Goal: Find specific page/section: Find specific page/section

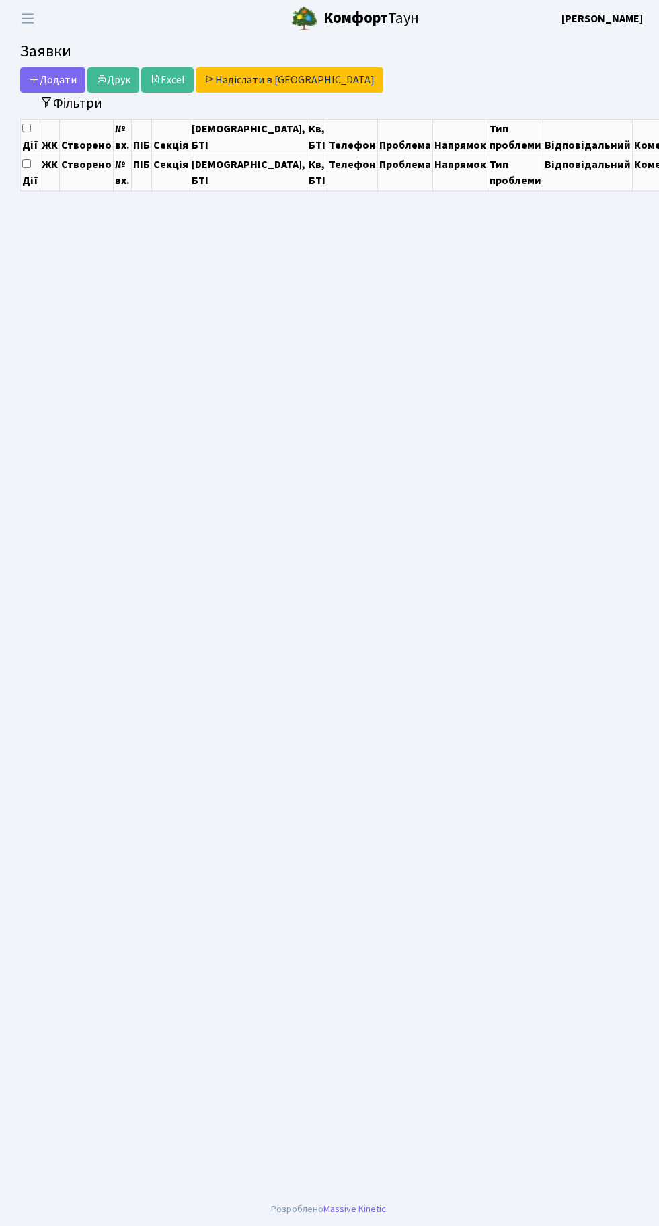
select select "25"
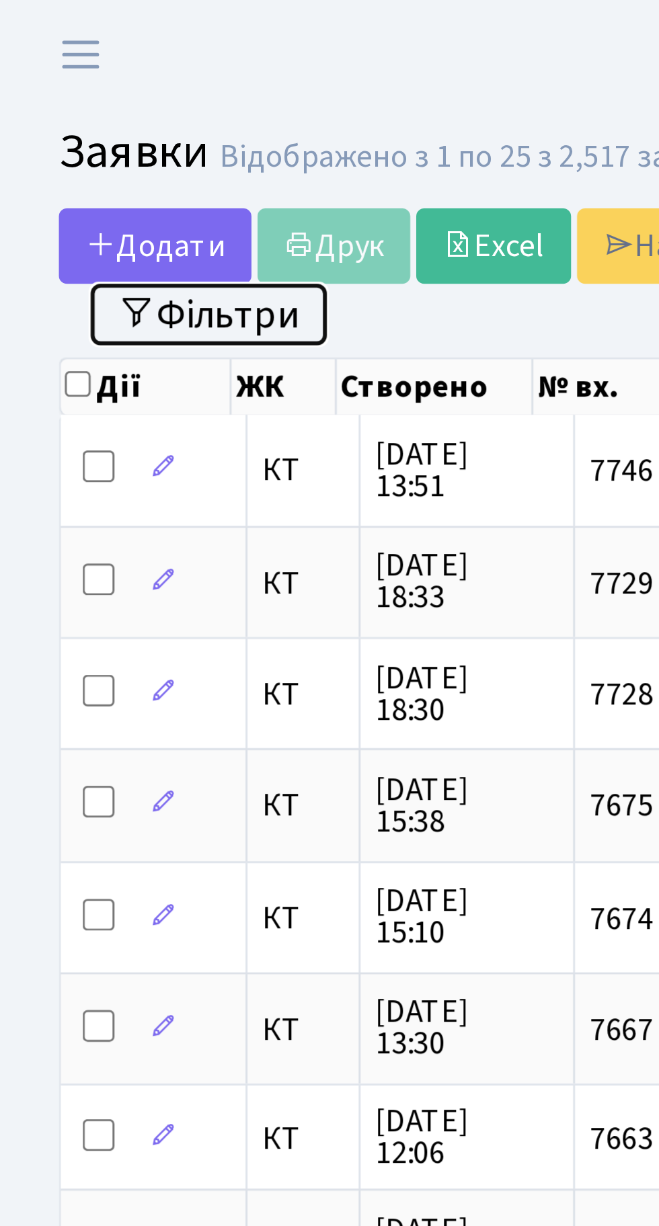
click at [77, 103] on button "Фільтри" at bounding box center [71, 106] width 80 height 21
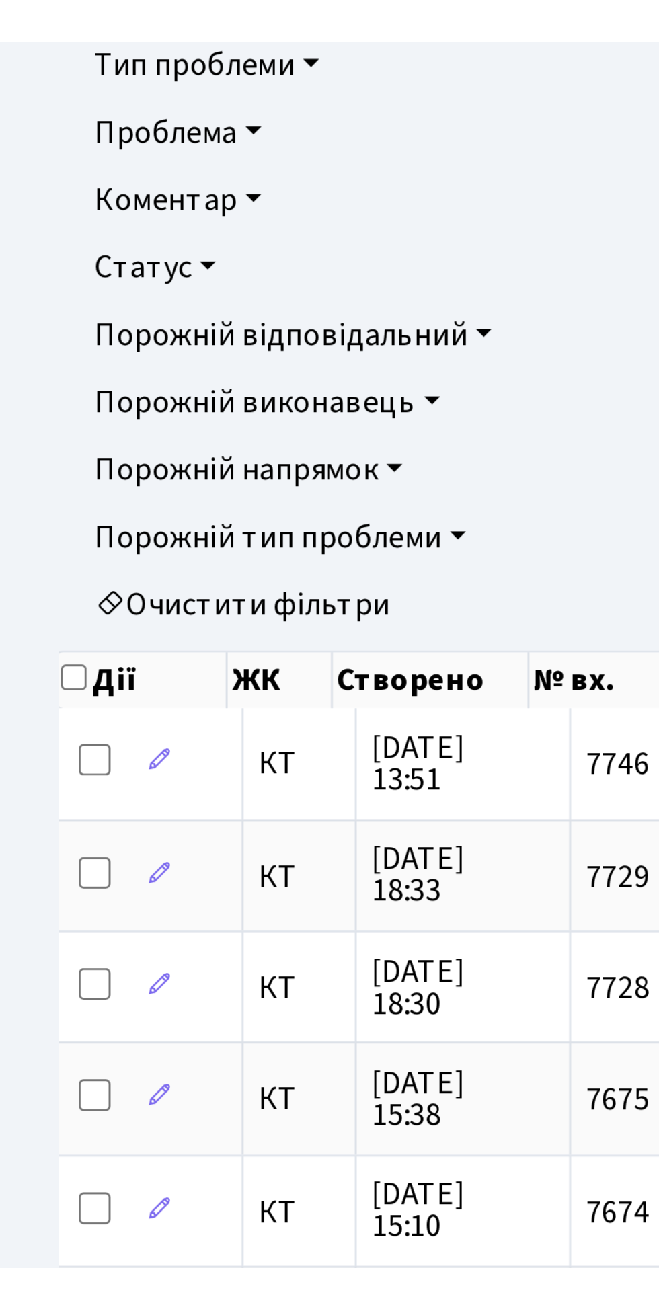
scroll to position [0, 2]
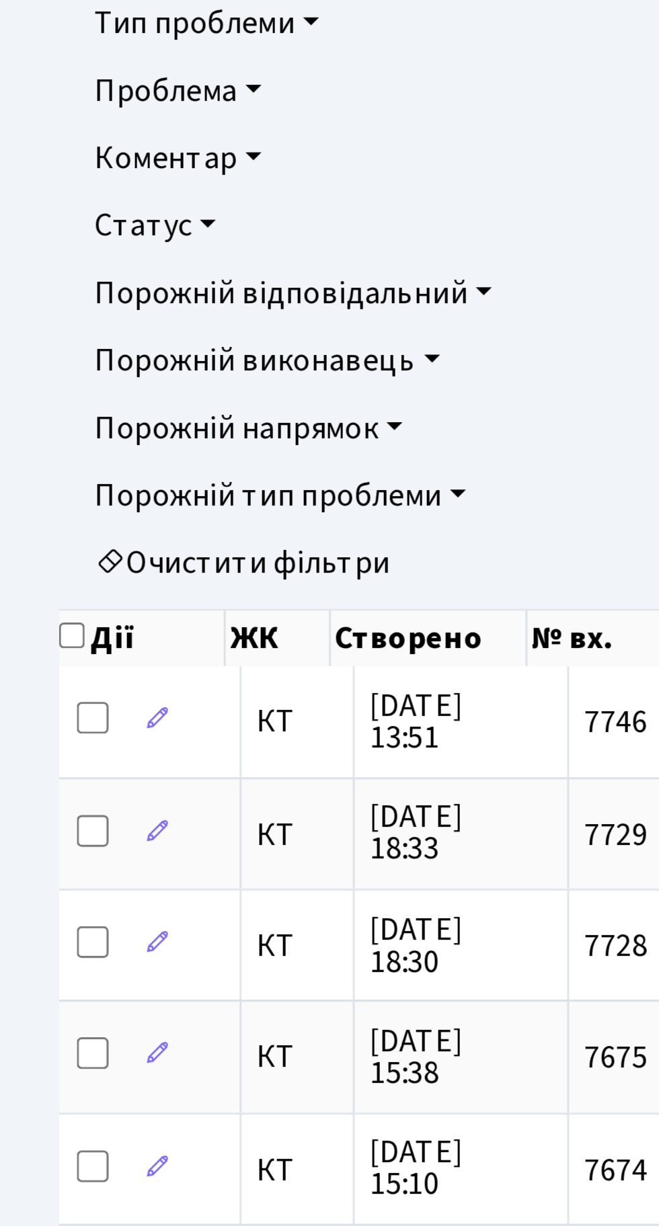
click at [112, 532] on link "Очистити фільтри" at bounding box center [329, 539] width 594 height 23
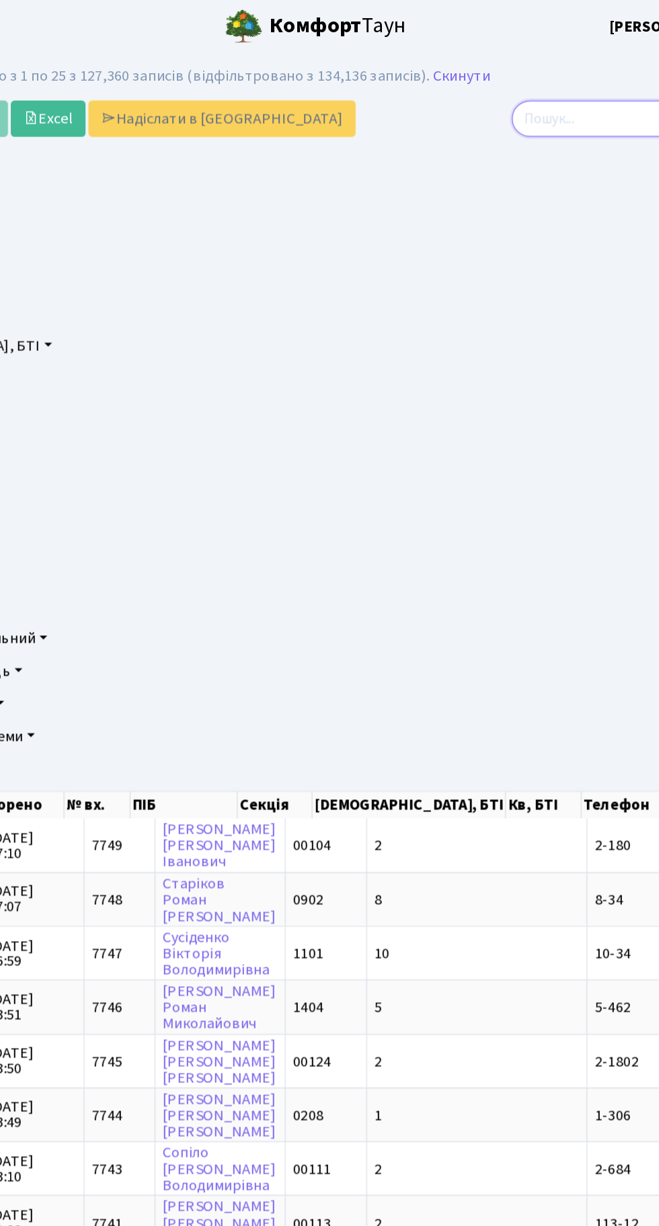
click at [539, 79] on input "search" at bounding box center [566, 84] width 146 height 26
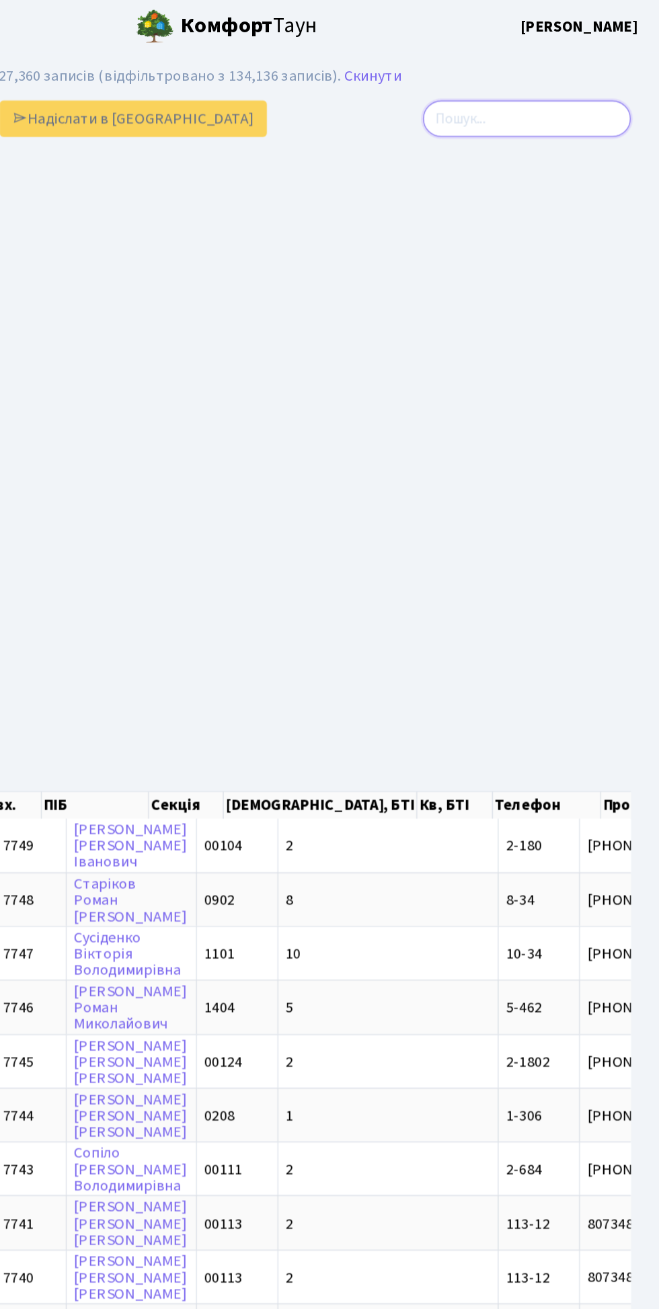
click at [537, 89] on input "search" at bounding box center [566, 84] width 146 height 26
click at [548, 81] on input "search" at bounding box center [566, 84] width 146 height 26
click at [527, 81] on input "search" at bounding box center [566, 84] width 146 height 26
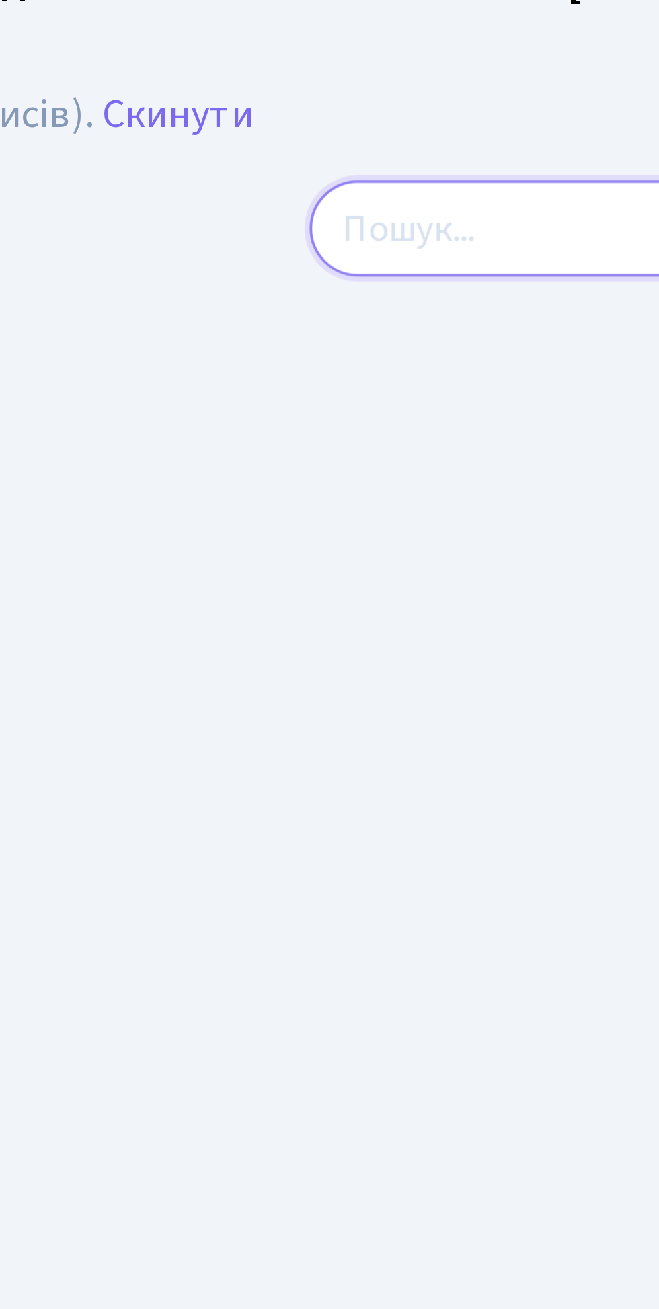
click at [522, 80] on input "search" at bounding box center [566, 84] width 146 height 26
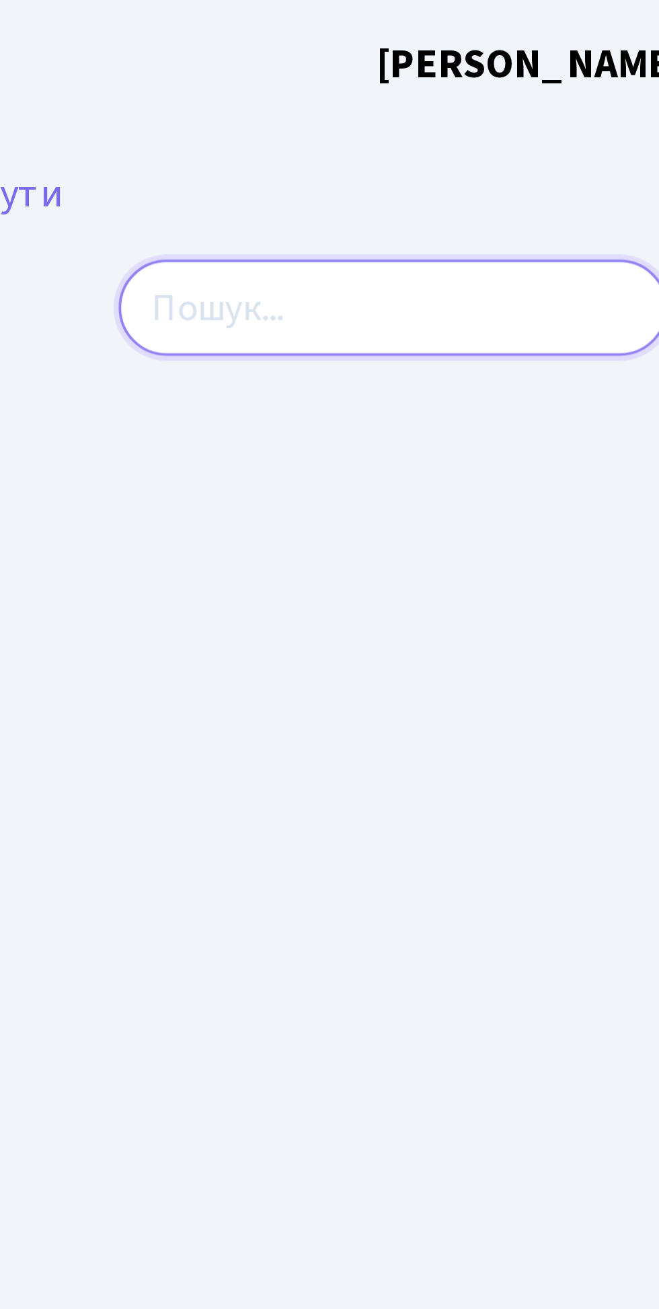
paste input "+380955038084"
type input "+380955038084"
checkbox input "true"
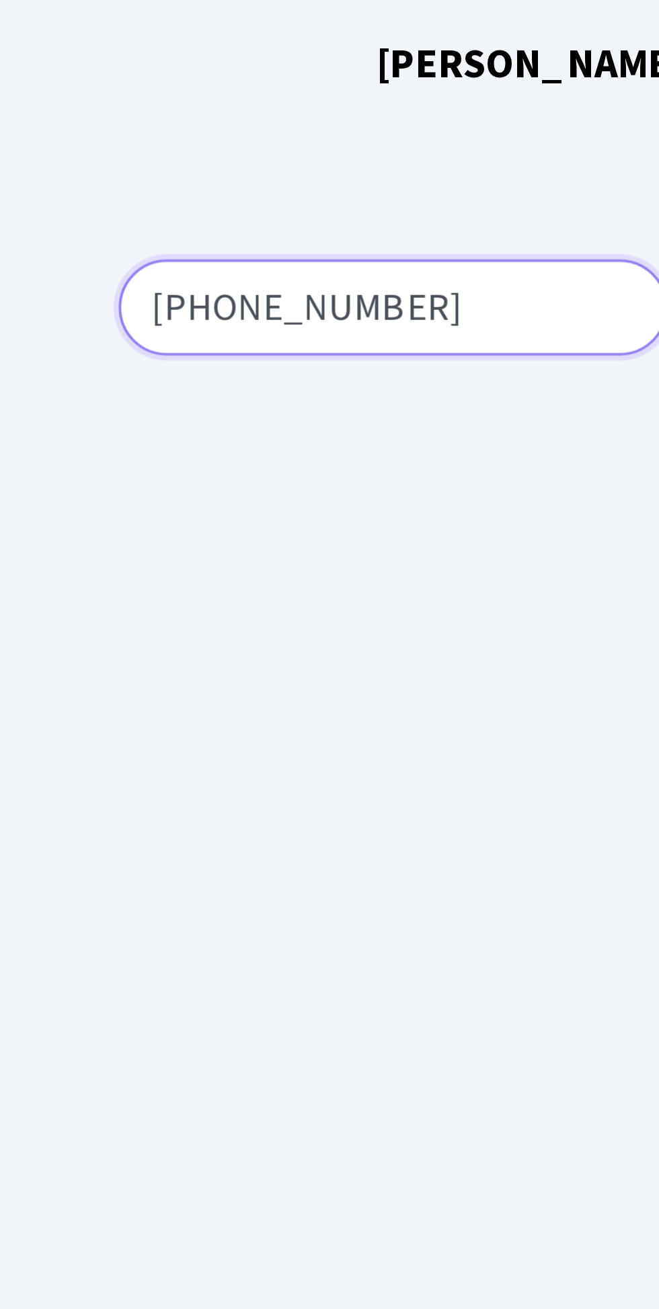
type input "+380955038084"
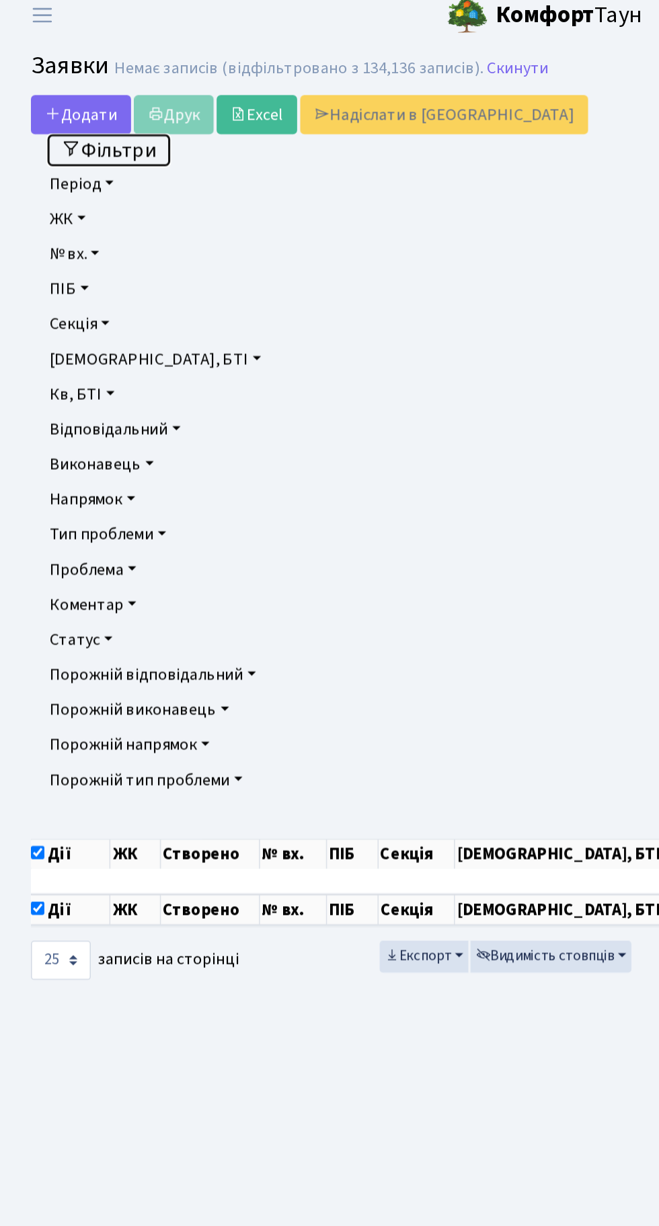
click at [84, 102] on button "Фільтри" at bounding box center [71, 106] width 80 height 21
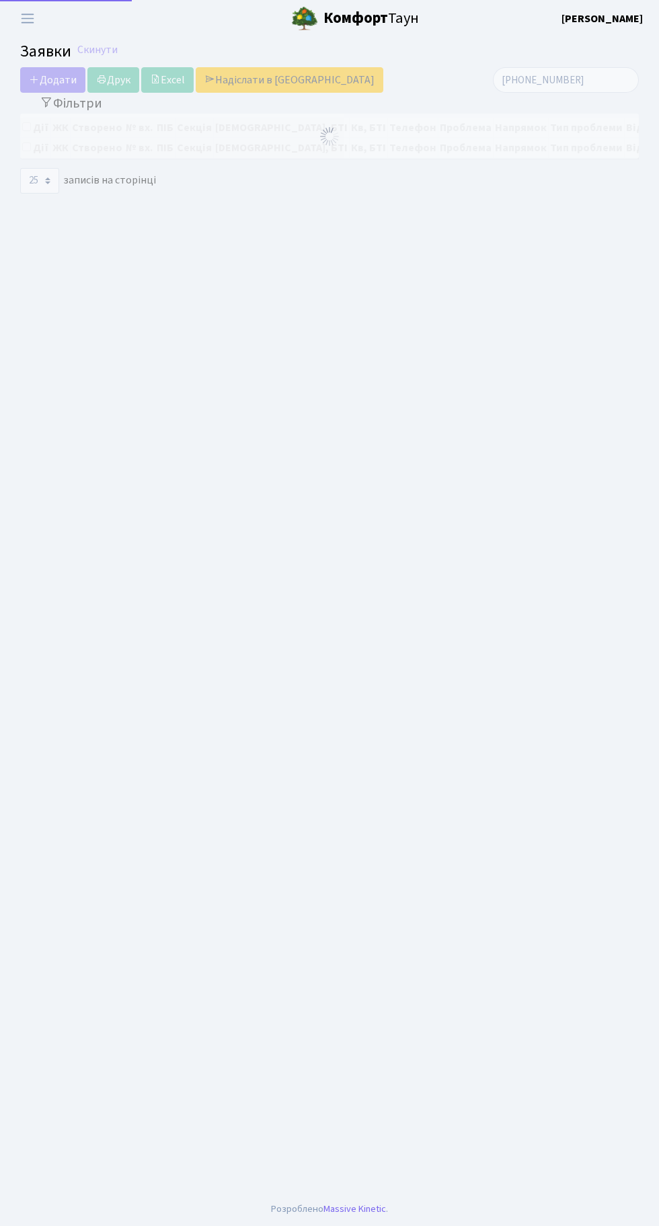
select select "25"
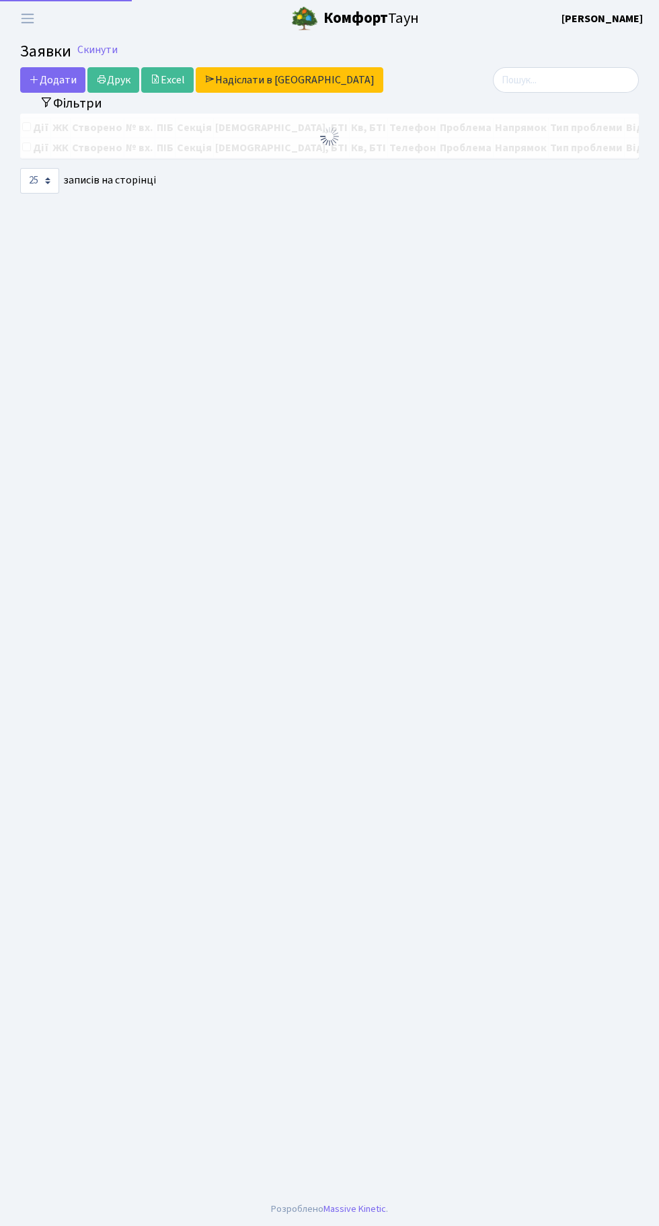
select select "25"
